Goal: Task Accomplishment & Management: Manage account settings

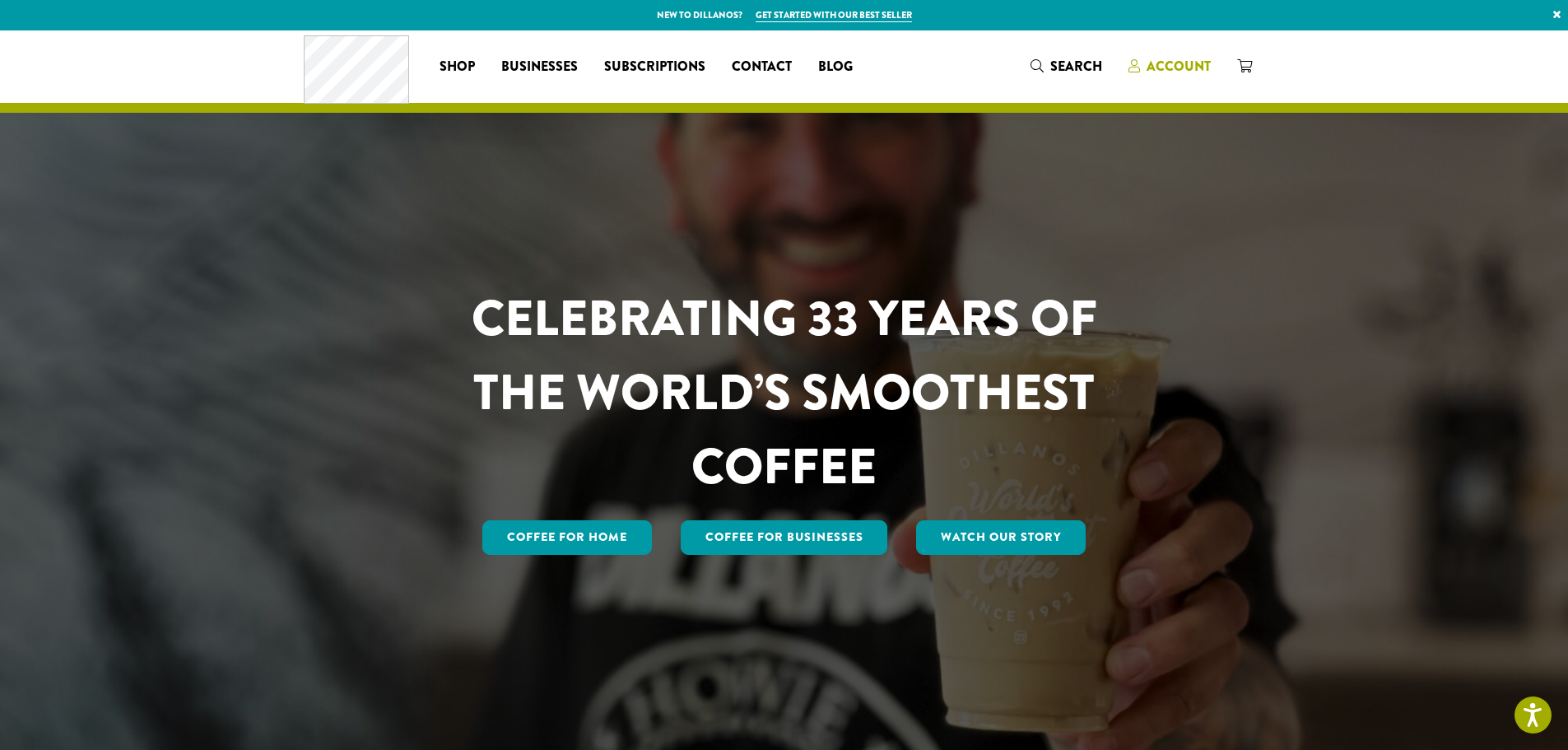
click at [1171, 58] on span "Account" at bounding box center [1178, 66] width 64 height 19
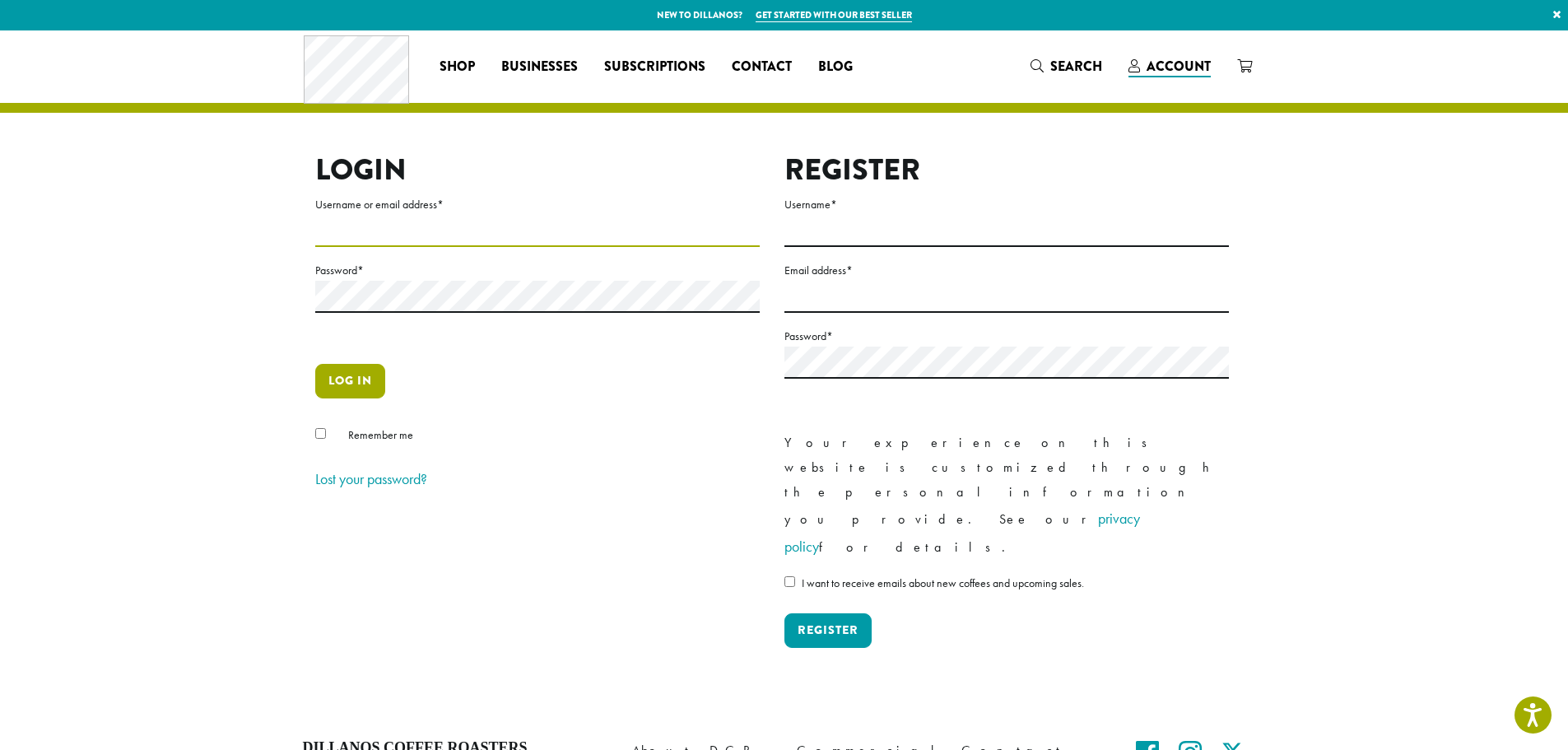
type input "**********"
click at [357, 379] on button "Log in" at bounding box center [350, 381] width 70 height 35
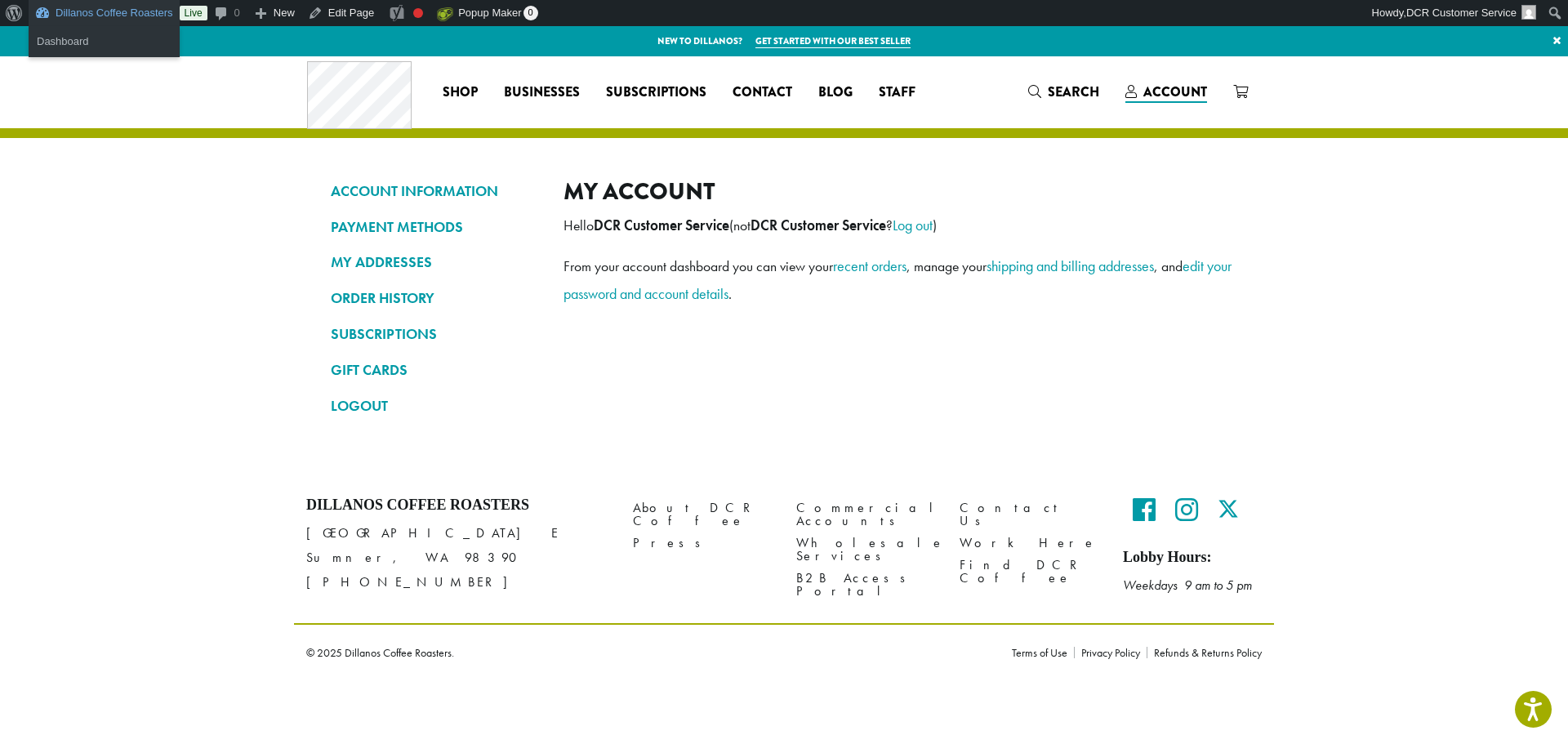
click at [122, 12] on link "Dillanos Coffee Roasters" at bounding box center [104, 13] width 151 height 26
